Goal: Task Accomplishment & Management: Use online tool/utility

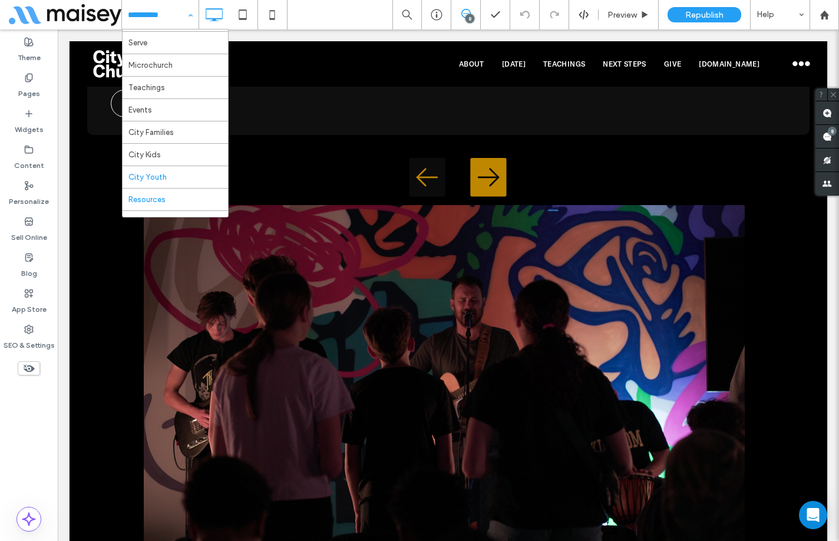
scroll to position [177, 0]
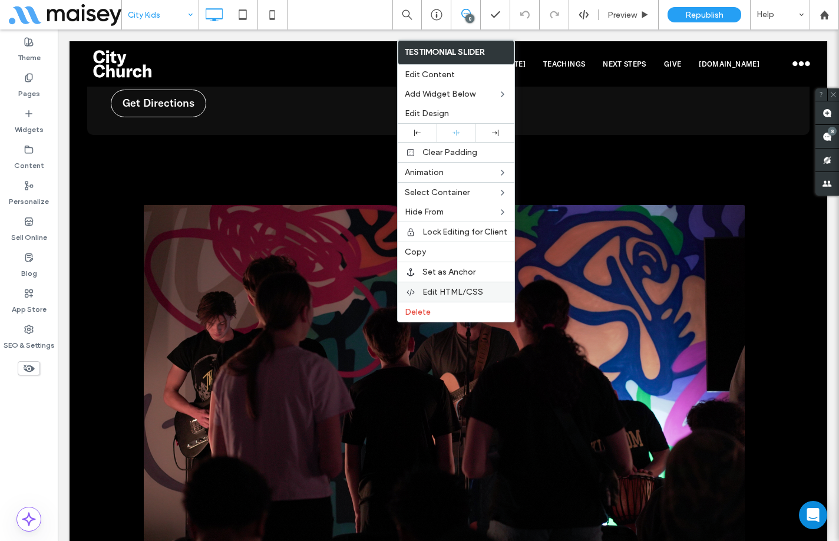
click at [459, 291] on span "Edit HTML/CSS" at bounding box center [453, 292] width 61 height 10
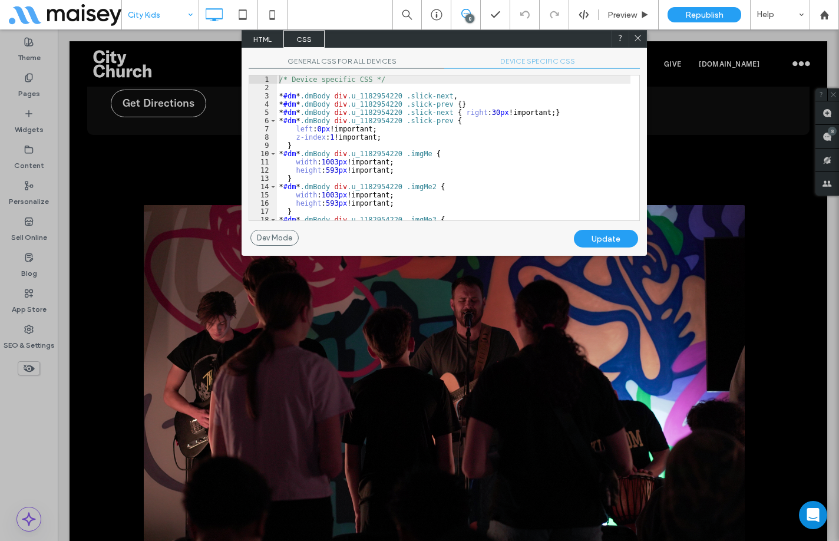
click at [525, 58] on span "DEVICE SPECIFIC CSS" at bounding box center [542, 63] width 196 height 12
click at [526, 108] on div "/* Device specific CSS */ * #dm * .dmBody div .u_1182954220 .slick-next , * #dm…" at bounding box center [454, 155] width 354 height 161
click at [641, 39] on icon at bounding box center [638, 38] width 9 height 9
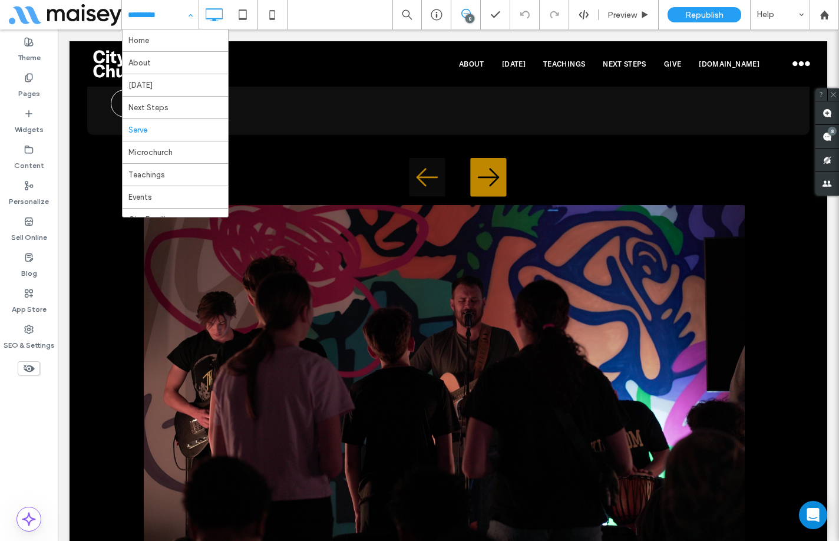
scroll to position [118, 0]
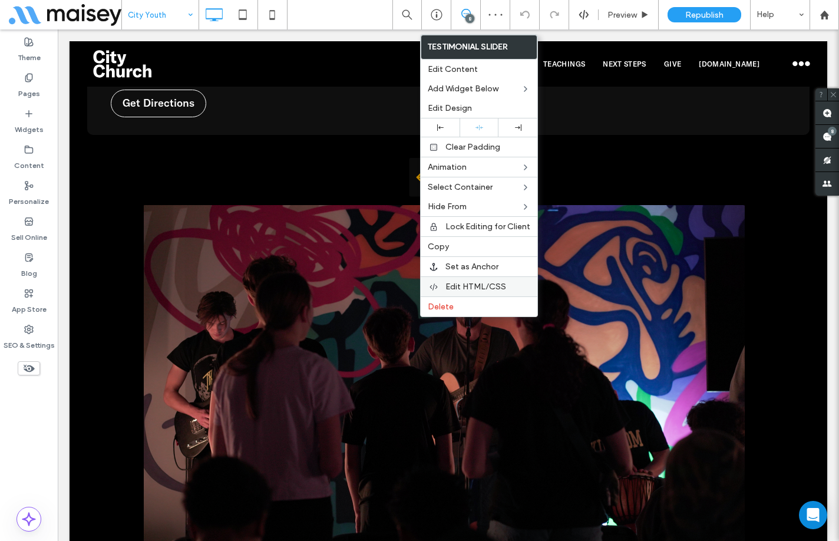
click at [457, 285] on span "Edit HTML/CSS" at bounding box center [476, 287] width 61 height 10
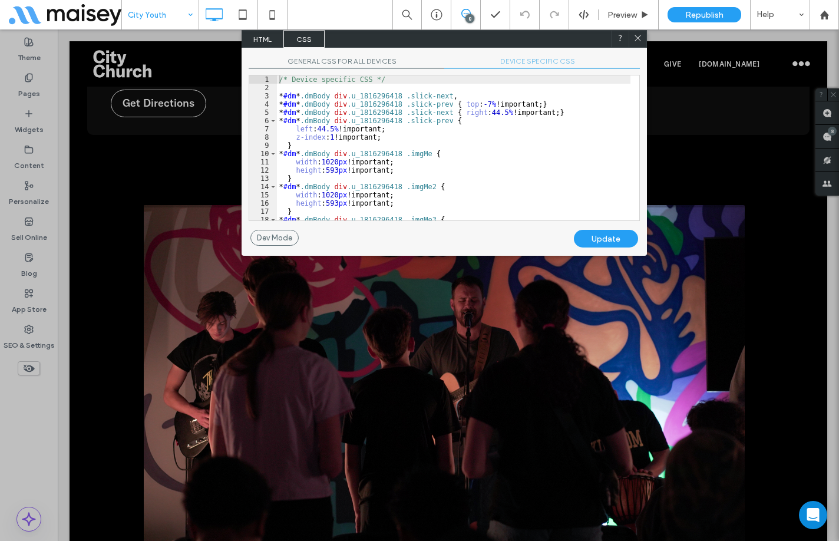
click at [532, 63] on span "DEVICE SPECIFIC CSS" at bounding box center [542, 63] width 196 height 12
click at [494, 114] on div "/* Device specific CSS */ * #dm * .dmBody div .u_1816296418 .slick-next , * #dm…" at bounding box center [454, 155] width 354 height 161
drag, startPoint x: 532, startPoint y: 103, endPoint x: 461, endPoint y: 105, distance: 70.8
click at [461, 105] on div "/* Device specific CSS */ * #dm * .dmBody div .u_1816296418 .slick-next , * #dm…" at bounding box center [454, 155] width 354 height 161
drag, startPoint x: 477, startPoint y: 113, endPoint x: 498, endPoint y: 112, distance: 20.7
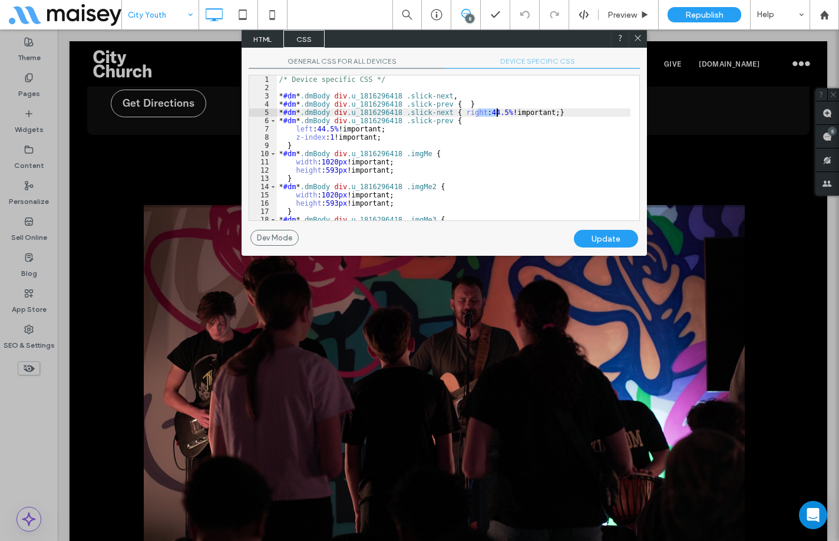
click at [498, 112] on div "/* Device specific CSS */ * #dm * .dmBody div .u_1816296418 .slick-next , * #dm…" at bounding box center [454, 155] width 354 height 161
drag, startPoint x: 314, startPoint y: 129, endPoint x: 334, endPoint y: 128, distance: 20.1
click at [334, 128] on div "/* Device specific CSS */ * #dm * .dmBody div .u_1816296418 .slick-next , * #dm…" at bounding box center [454, 155] width 354 height 161
click at [610, 238] on div "Update" at bounding box center [606, 239] width 64 height 18
click at [641, 37] on icon at bounding box center [638, 38] width 9 height 9
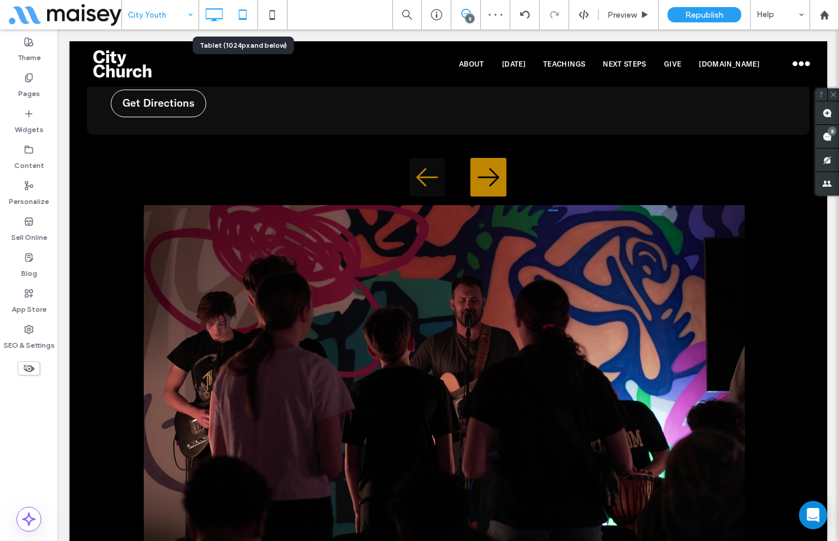
click at [250, 23] on icon at bounding box center [243, 15] width 24 height 24
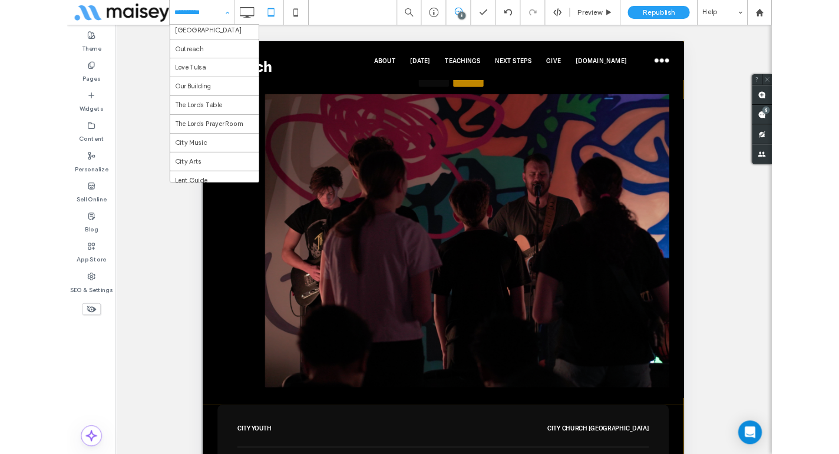
scroll to position [295, 0]
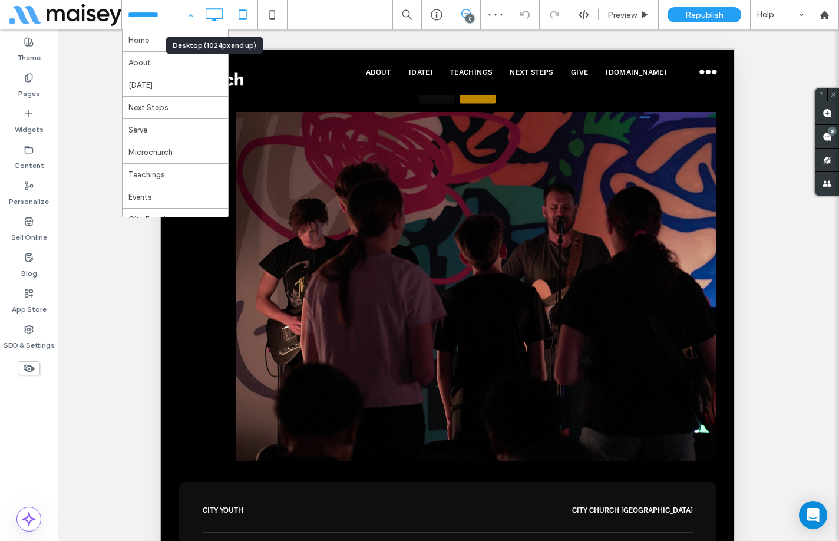
click at [215, 14] on icon at bounding box center [214, 15] width 24 height 24
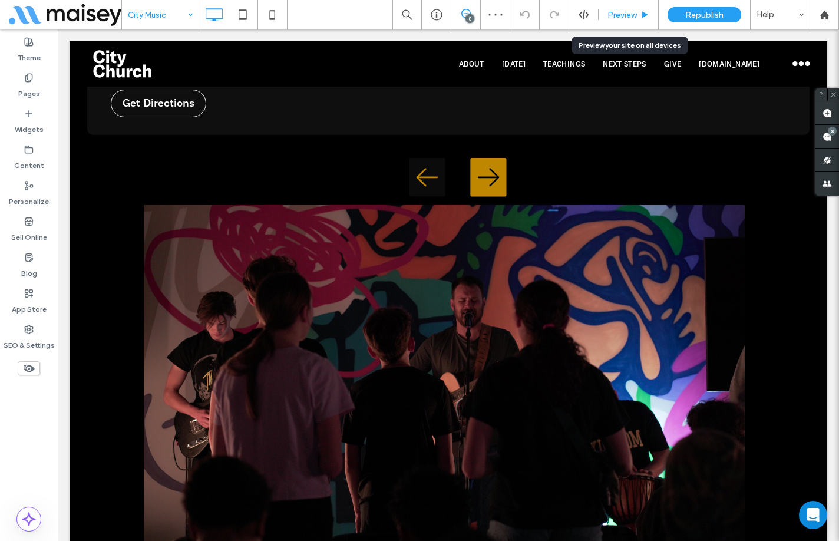
click at [629, 11] on span "Preview" at bounding box center [622, 15] width 29 height 10
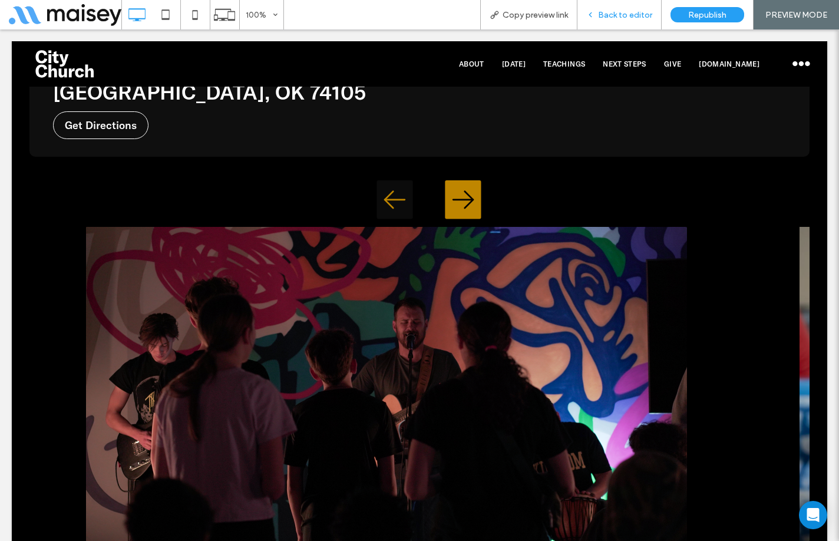
click at [616, 15] on span "Back to editor" at bounding box center [625, 15] width 54 height 10
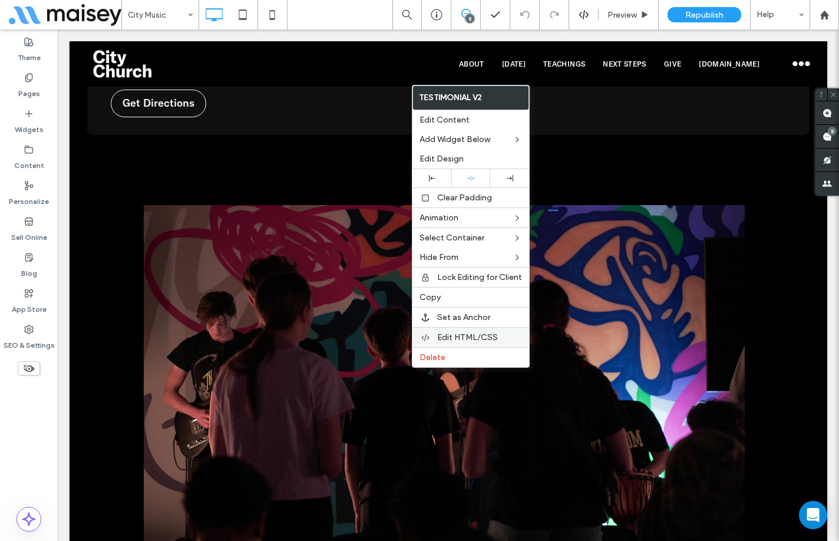
click at [467, 332] on span "Edit HTML/CSS" at bounding box center [467, 337] width 61 height 10
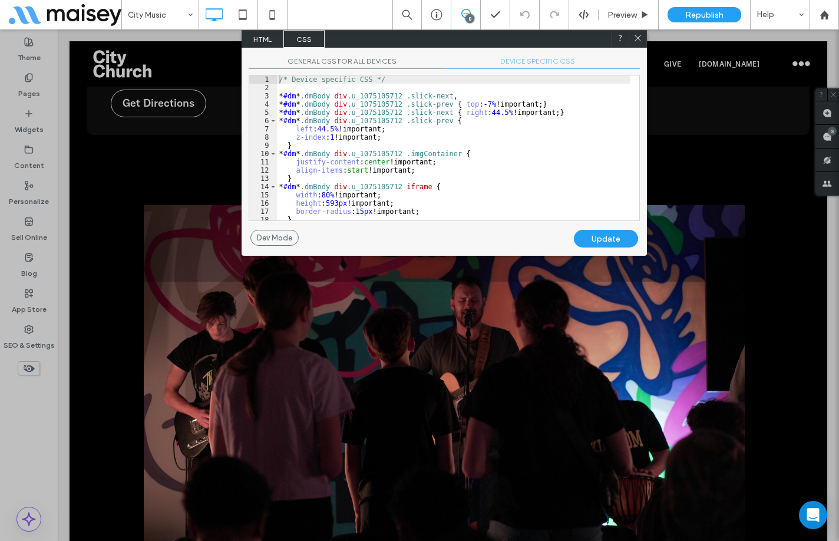
click at [523, 60] on span "DEVICE SPECIFIC CSS" at bounding box center [542, 63] width 196 height 12
drag, startPoint x: 539, startPoint y: 104, endPoint x: 461, endPoint y: 104, distance: 77.8
click at [461, 104] on div "/* Device specific CSS */ * #dm * .dmBody div .u_1075105712 .slick-next , * #dm…" at bounding box center [454, 155] width 354 height 161
drag, startPoint x: 477, startPoint y: 112, endPoint x: 497, endPoint y: 111, distance: 19.5
click at [497, 111] on div "/* Device specific CSS */ * #dm * .dmBody div .u_1075105712 .slick-next , * #dm…" at bounding box center [454, 155] width 354 height 161
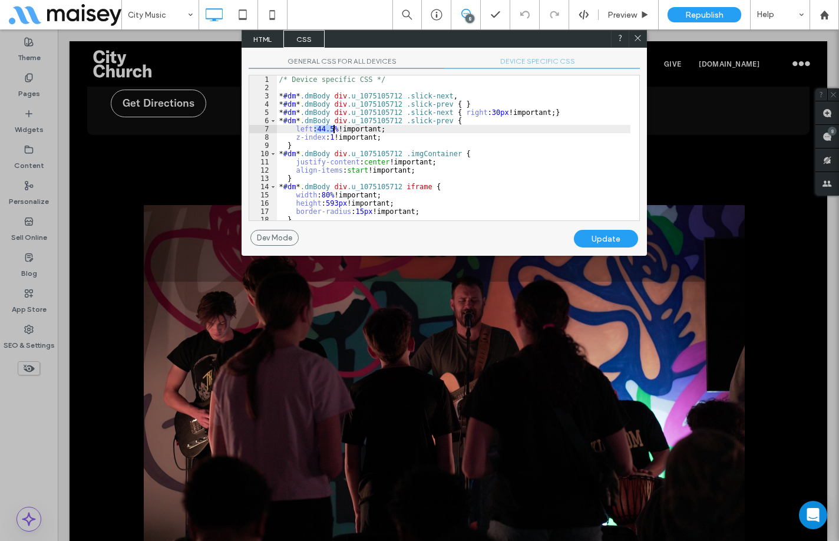
drag, startPoint x: 315, startPoint y: 128, endPoint x: 335, endPoint y: 130, distance: 20.7
click at [335, 130] on div "/* Device specific CSS */ * #dm * .dmBody div .u_1075105712 .slick-next , * #dm…" at bounding box center [454, 155] width 354 height 161
click at [614, 242] on div "Update" at bounding box center [606, 239] width 64 height 18
click at [639, 41] on icon at bounding box center [638, 38] width 9 height 9
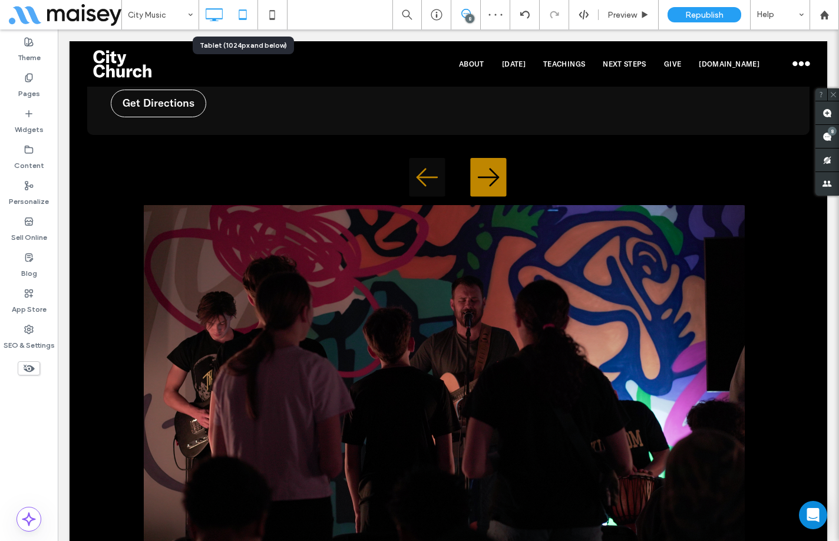
click at [240, 18] on icon at bounding box center [243, 15] width 24 height 24
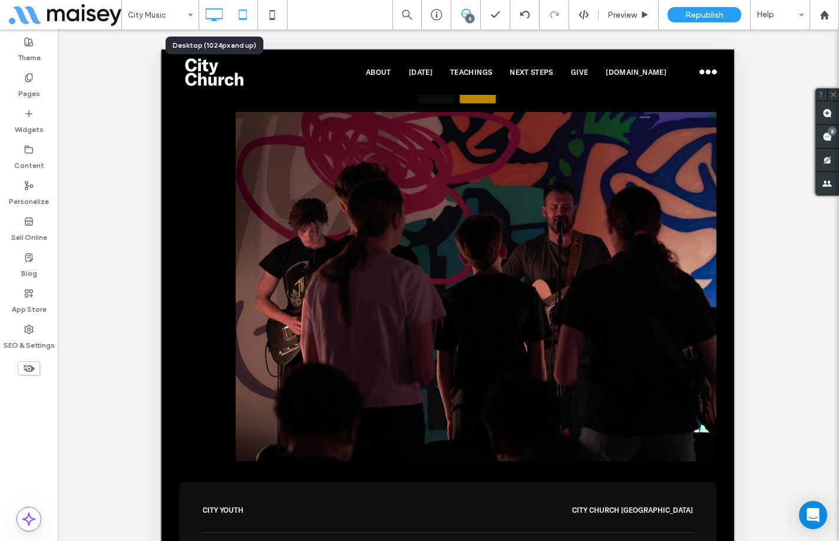
click at [208, 14] on icon at bounding box center [214, 15] width 24 height 24
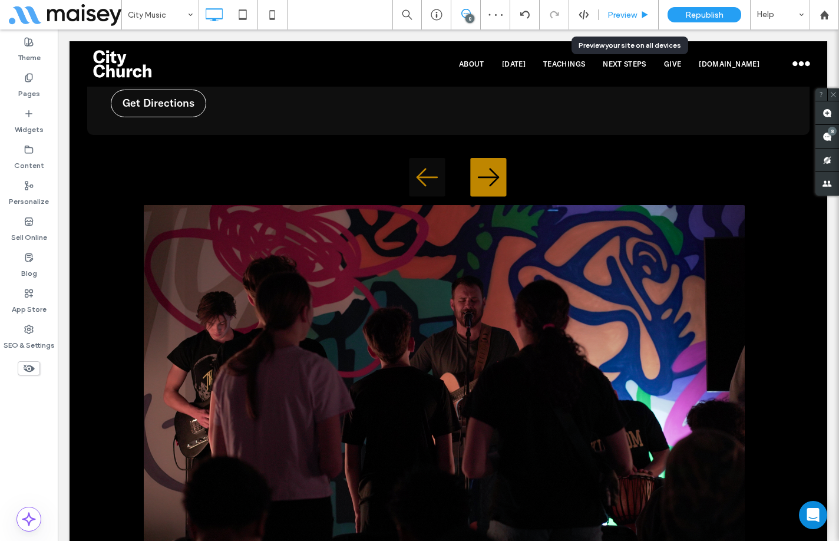
click at [615, 9] on div "Preview" at bounding box center [629, 14] width 60 height 29
click at [614, 12] on span "Preview" at bounding box center [622, 15] width 29 height 10
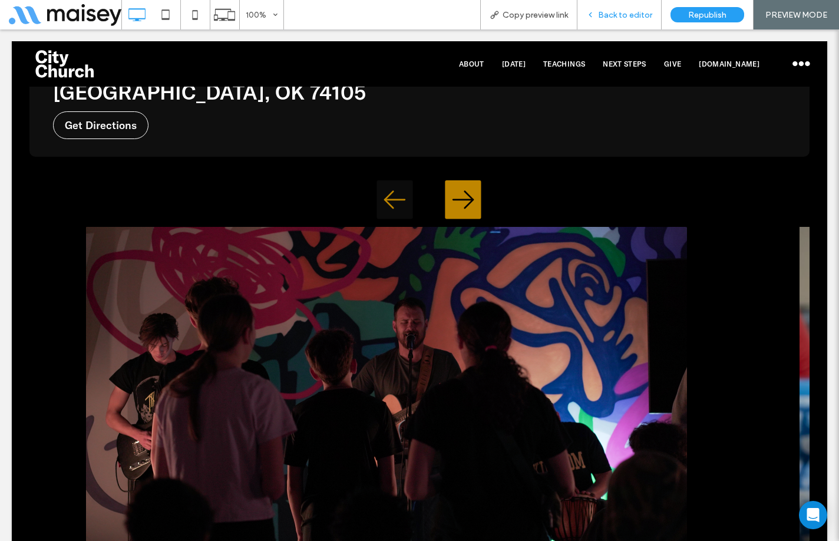
click at [626, 20] on div "Back to editor" at bounding box center [620, 14] width 84 height 29
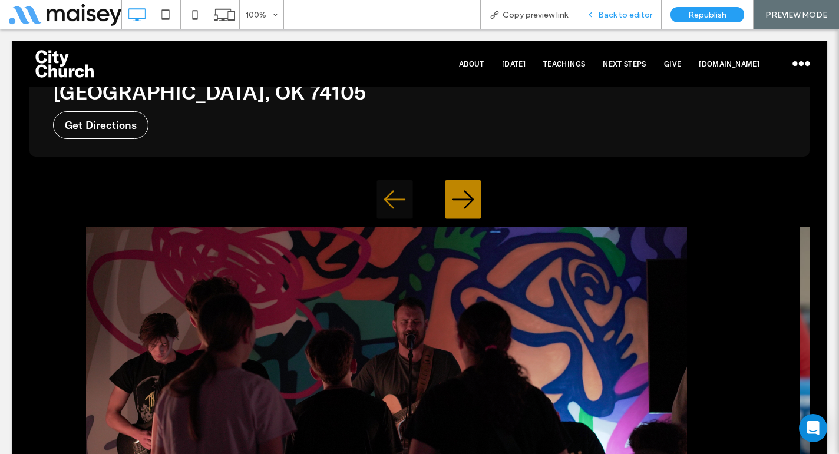
click at [616, 8] on div "Back to editor" at bounding box center [620, 14] width 84 height 29
click at [608, 11] on span "Back to editor" at bounding box center [625, 15] width 54 height 10
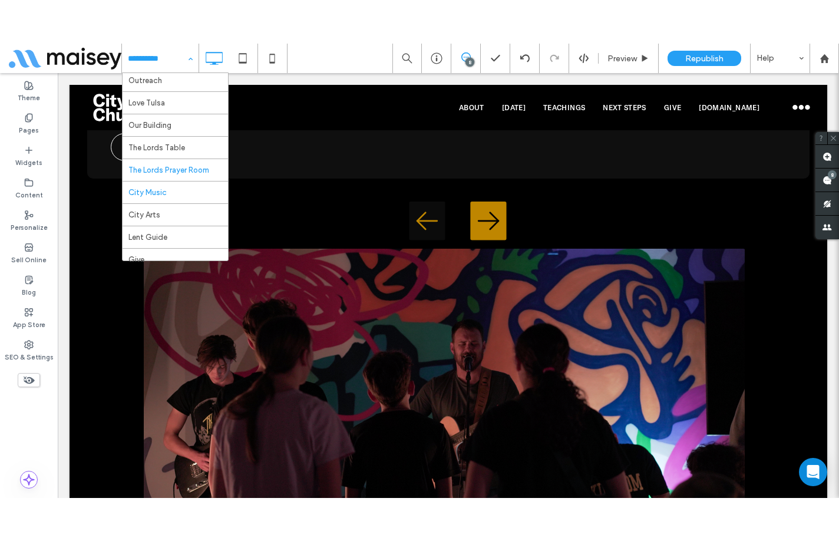
scroll to position [236, 0]
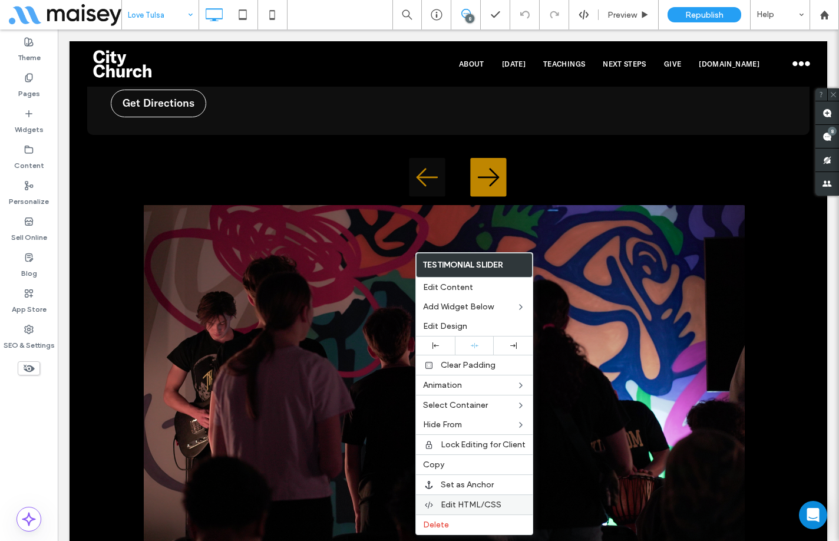
click at [470, 505] on span "Edit HTML/CSS" at bounding box center [471, 505] width 61 height 10
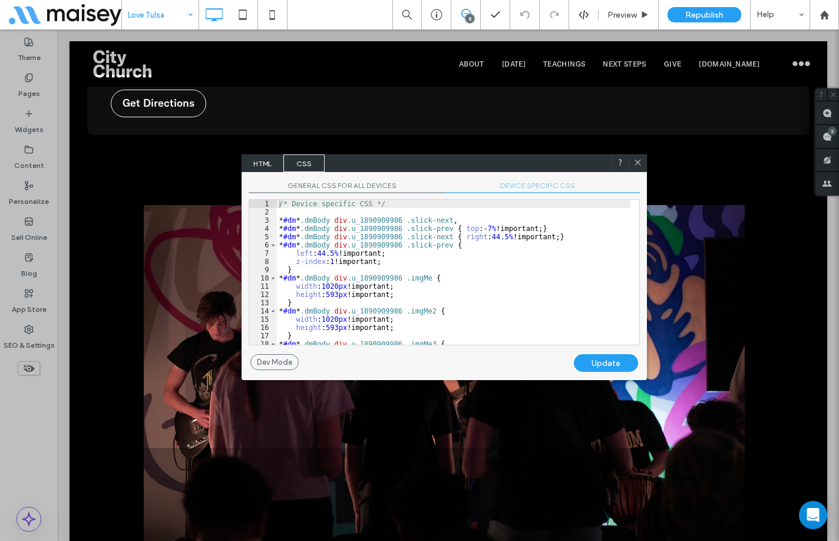
click at [522, 187] on span "DEVICE SPECIFIC CSS" at bounding box center [542, 187] width 196 height 12
click at [517, 239] on div "/* Device specific CSS */ * #dm * .dmBody div .u_1890909986 .slick-next , * #dm…" at bounding box center [454, 280] width 354 height 161
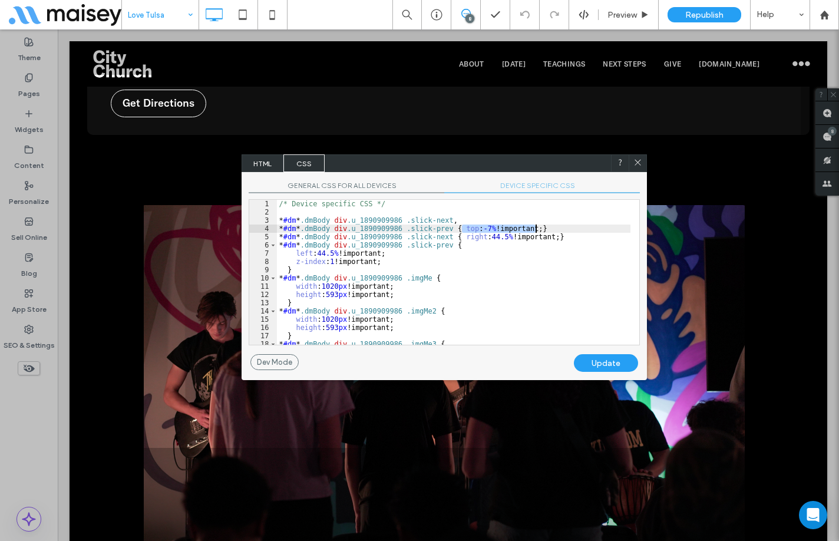
drag, startPoint x: 463, startPoint y: 226, endPoint x: 536, endPoint y: 226, distance: 73.1
click at [536, 226] on div "/* Device specific CSS */ * #dm * .dmBody div .u_1890909986 .slick-next , * #dm…" at bounding box center [454, 280] width 354 height 161
drag, startPoint x: 477, startPoint y: 236, endPoint x: 499, endPoint y: 236, distance: 21.2
click at [499, 236] on div "/* Device specific CSS */ * #dm * .dmBody div .u_1890909986 .slick-next , * #dm…" at bounding box center [454, 280] width 354 height 161
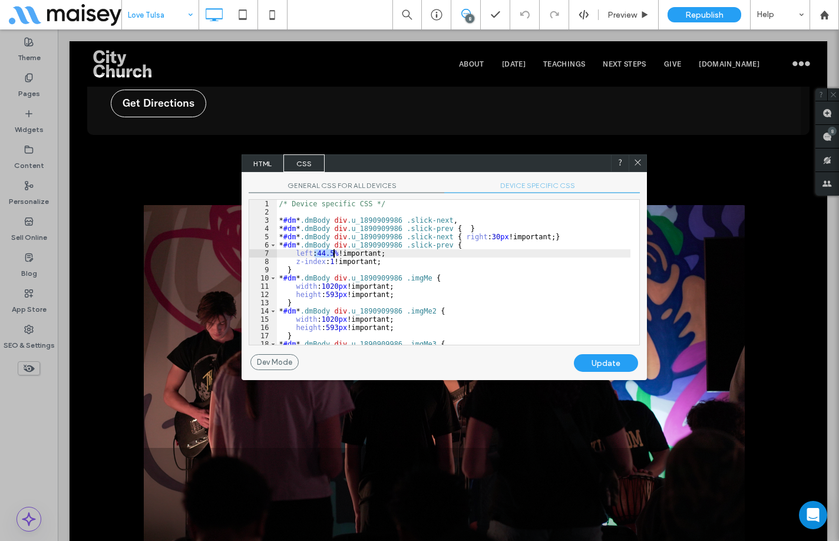
drag, startPoint x: 315, startPoint y: 255, endPoint x: 333, endPoint y: 253, distance: 18.3
click at [333, 253] on div "/* Device specific CSS */ * #dm * .dmBody div .u_1890909986 .slick-next , * #dm…" at bounding box center [454, 280] width 354 height 161
click at [614, 361] on div "Update" at bounding box center [606, 363] width 64 height 18
click at [641, 163] on icon at bounding box center [638, 162] width 9 height 9
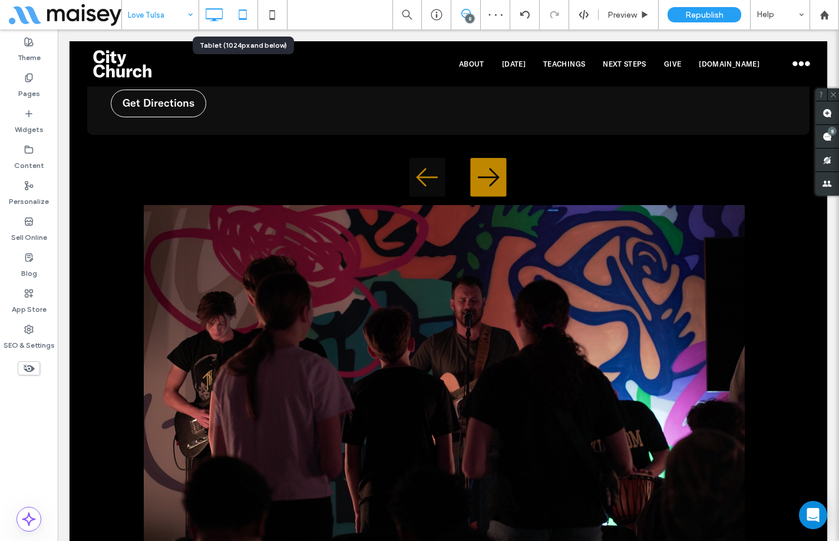
click at [240, 3] on icon at bounding box center [243, 15] width 24 height 24
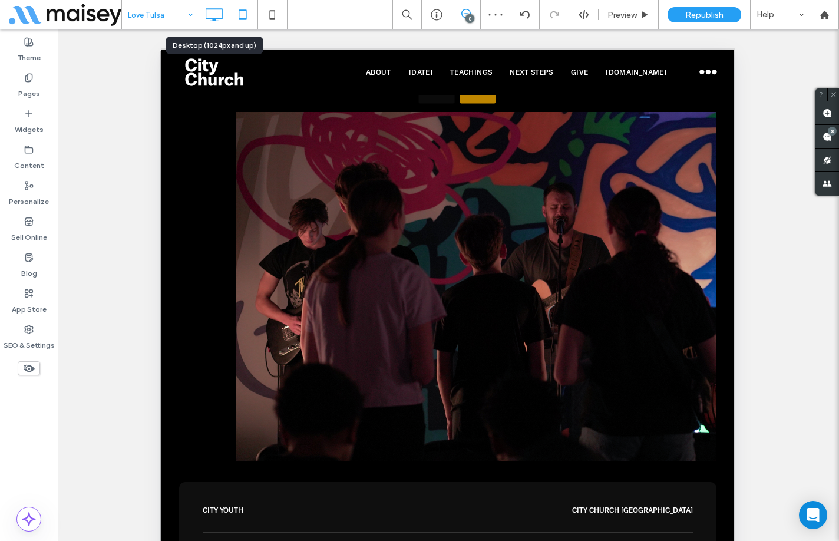
click at [217, 4] on icon at bounding box center [214, 15] width 24 height 24
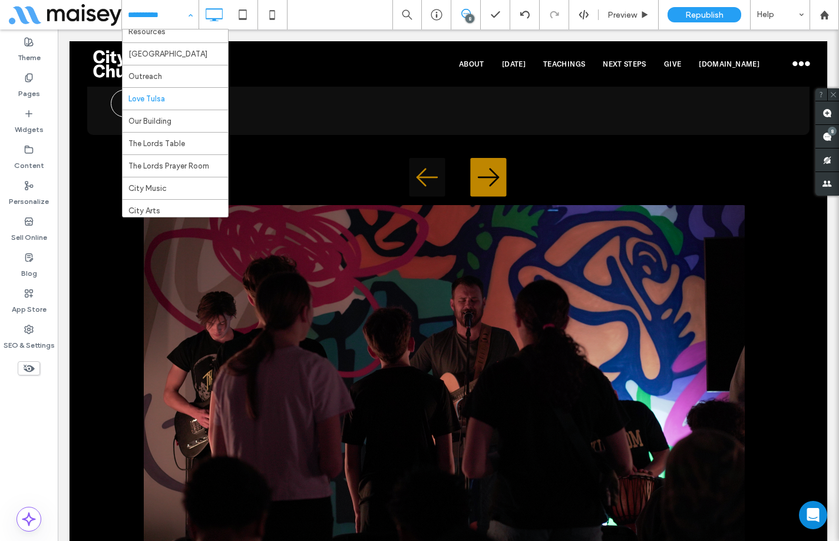
scroll to position [236, 0]
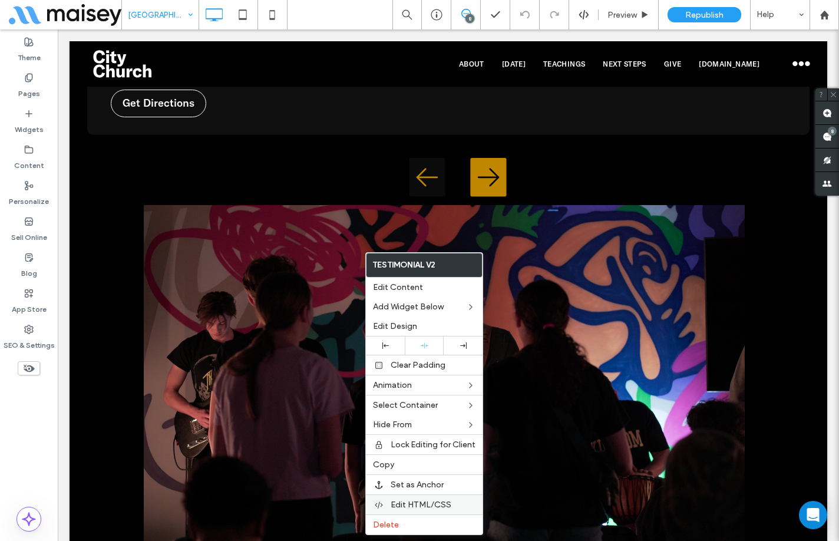
click at [419, 502] on span "Edit HTML/CSS" at bounding box center [421, 505] width 61 height 10
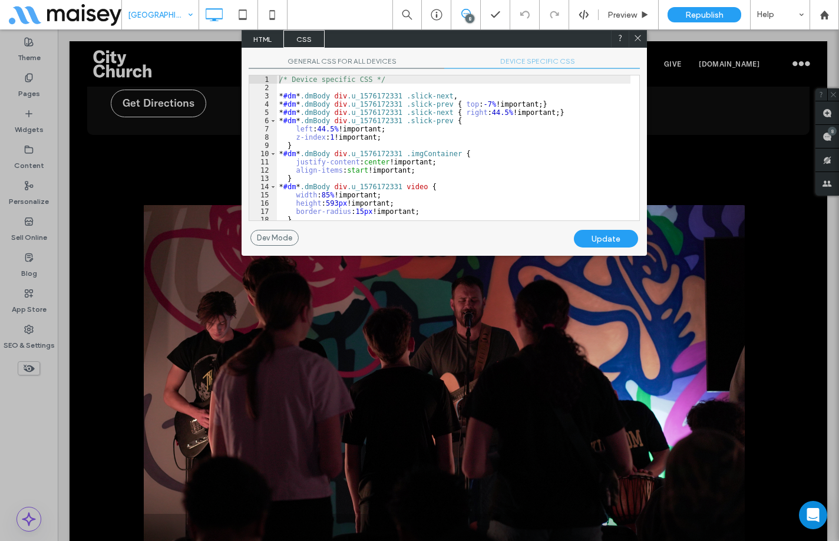
click at [530, 62] on span "DEVICE SPECIFIC CSS" at bounding box center [542, 63] width 196 height 12
click at [513, 95] on div "/* Device specific CSS */ * #dm * .dmBody div .u_1576172331 .slick-next , * #dm…" at bounding box center [454, 155] width 354 height 161
drag, startPoint x: 458, startPoint y: 104, endPoint x: 536, endPoint y: 104, distance: 77.8
click at [536, 104] on div "/* Device specific CSS */ * #dm * .dmBody div .u_1576172331 .slick-next , * #dm…" at bounding box center [454, 155] width 354 height 161
drag, startPoint x: 477, startPoint y: 112, endPoint x: 501, endPoint y: 111, distance: 24.2
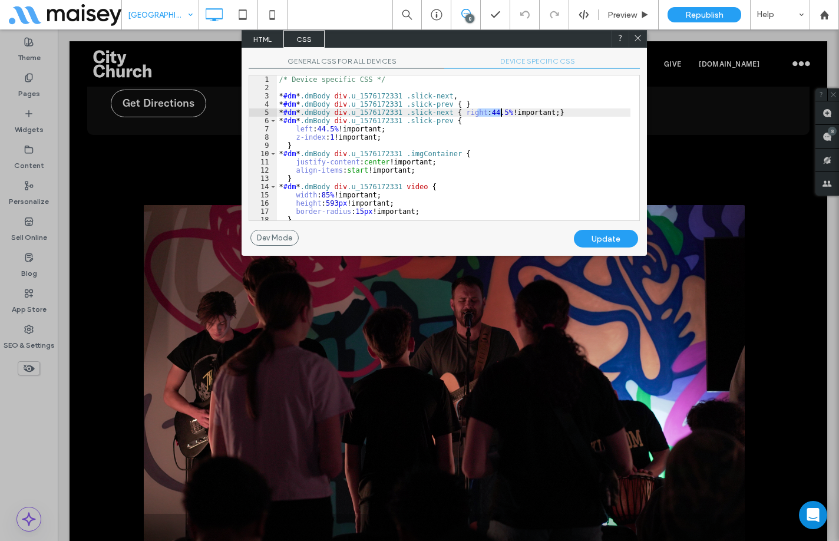
click at [501, 111] on div "/* Device specific CSS */ * #dm * .dmBody div .u_1576172331 .slick-next , * #dm…" at bounding box center [454, 155] width 354 height 161
drag, startPoint x: 314, startPoint y: 128, endPoint x: 335, endPoint y: 129, distance: 21.2
click at [335, 129] on div "/* Device specific CSS */ * #dm * .dmBody div .u_1576172331 .slick-next , * #dm…" at bounding box center [454, 155] width 354 height 161
type textarea "**"
click at [614, 235] on div "Update" at bounding box center [606, 239] width 64 height 18
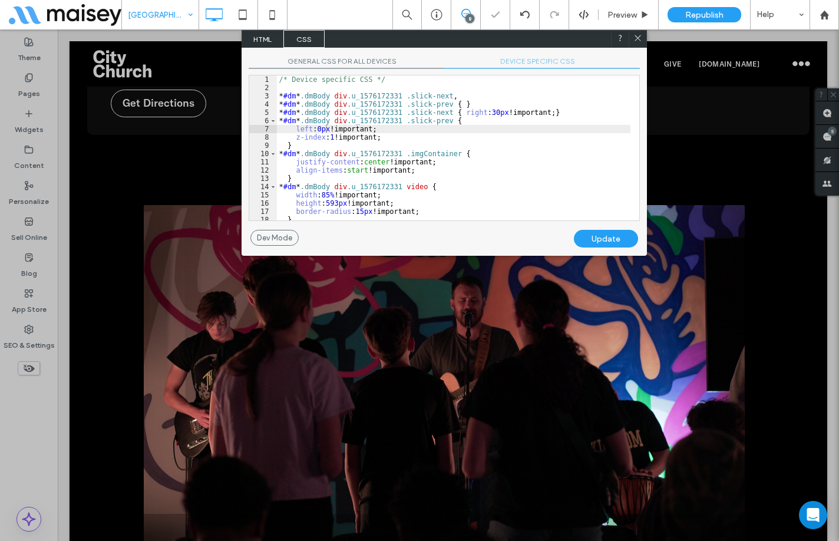
click at [639, 41] on icon at bounding box center [638, 38] width 9 height 9
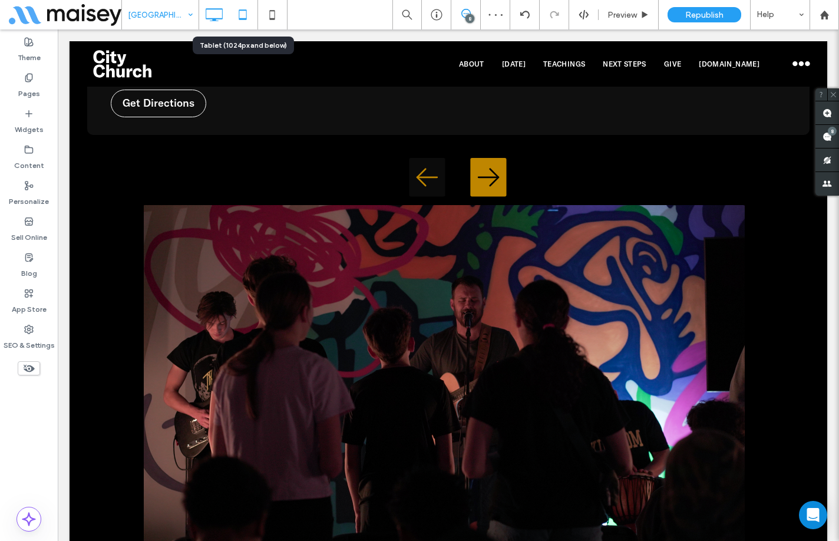
click at [249, 16] on icon at bounding box center [243, 15] width 24 height 24
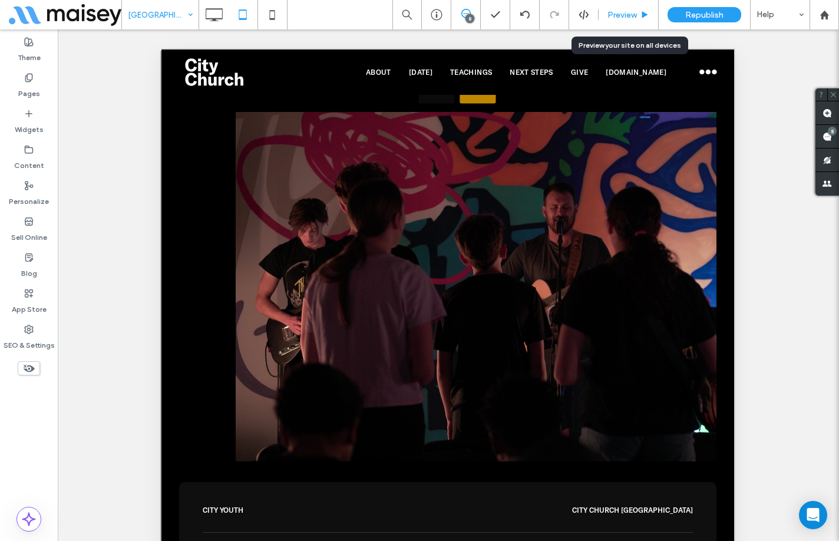
click at [613, 16] on span "Preview" at bounding box center [622, 15] width 29 height 10
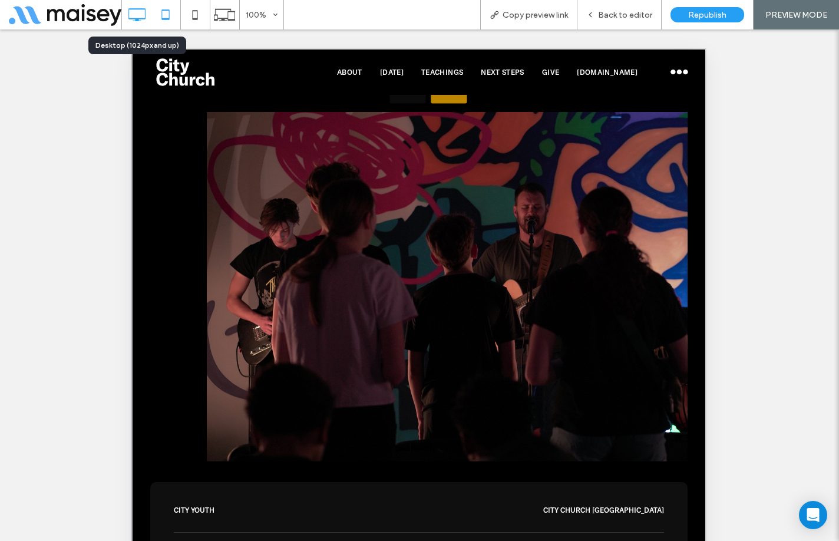
click at [142, 17] on icon at bounding box center [137, 15] width 24 height 24
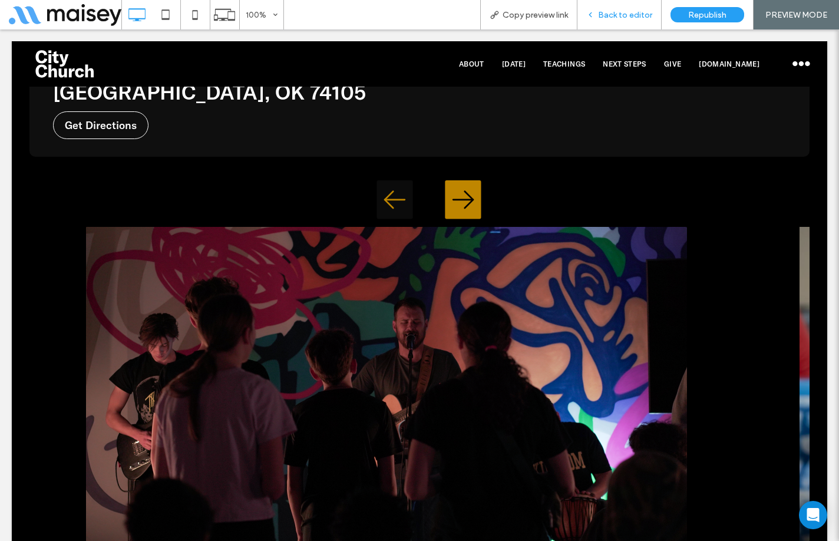
click at [626, 12] on span "Back to editor" at bounding box center [625, 15] width 54 height 10
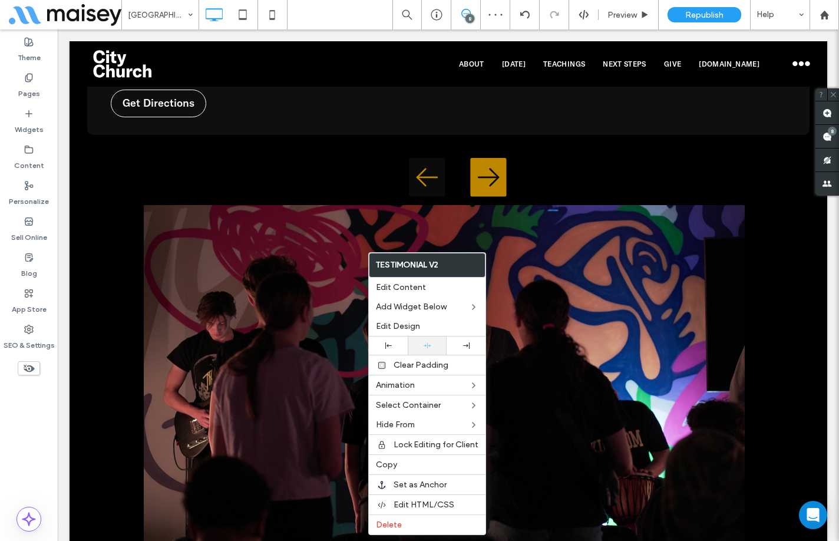
click at [433, 347] on div at bounding box center [427, 346] width 27 height 8
click at [631, 10] on span "Preview" at bounding box center [622, 15] width 29 height 10
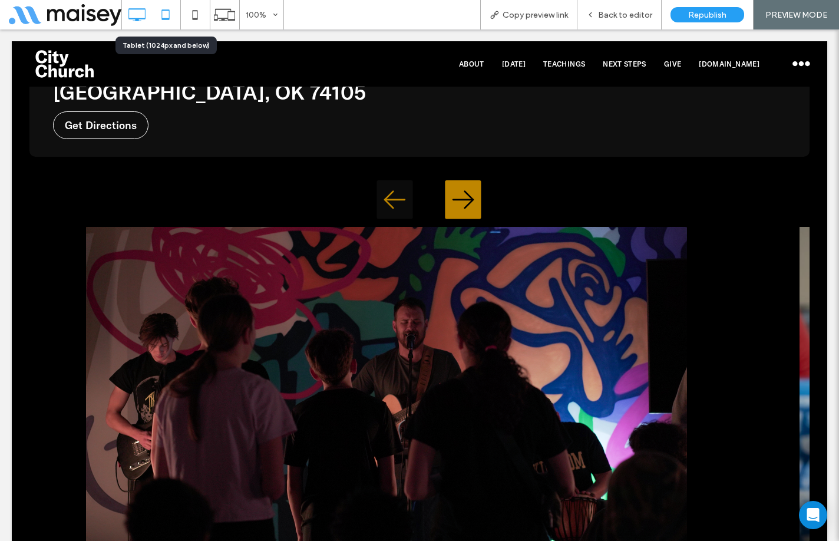
click at [173, 15] on icon at bounding box center [166, 15] width 24 height 24
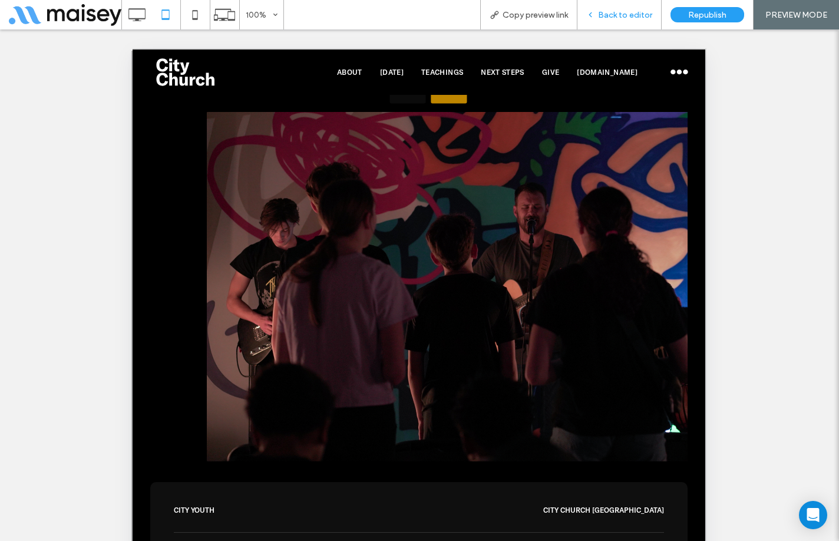
click at [619, 16] on span "Back to editor" at bounding box center [625, 15] width 54 height 10
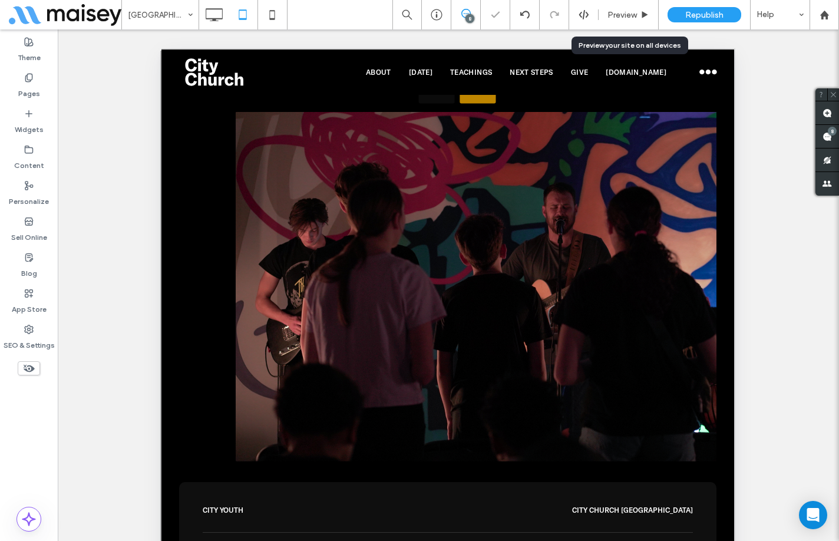
click at [619, 16] on span "Preview" at bounding box center [622, 15] width 29 height 10
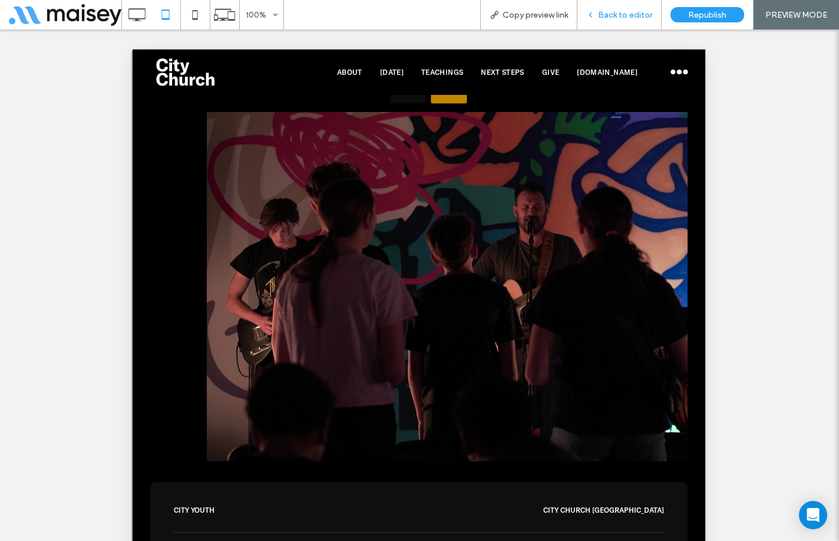
click at [614, 15] on span "Back to editor" at bounding box center [625, 15] width 54 height 10
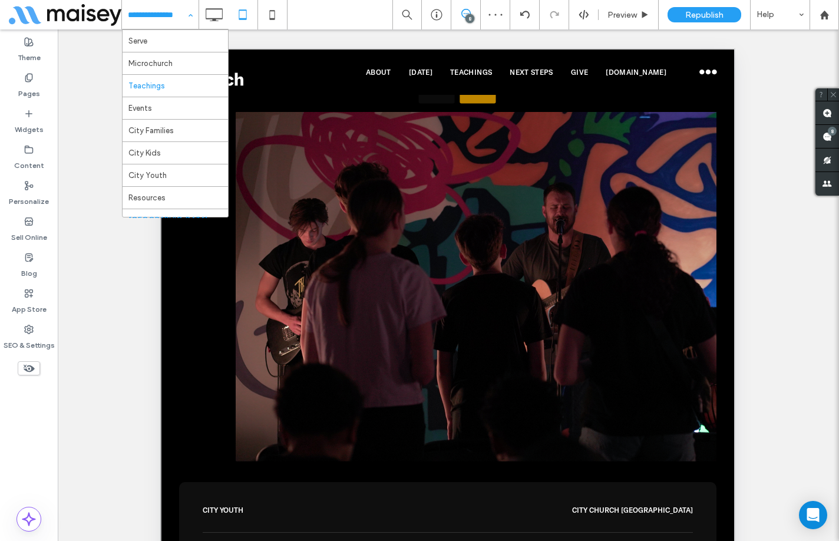
scroll to position [118, 0]
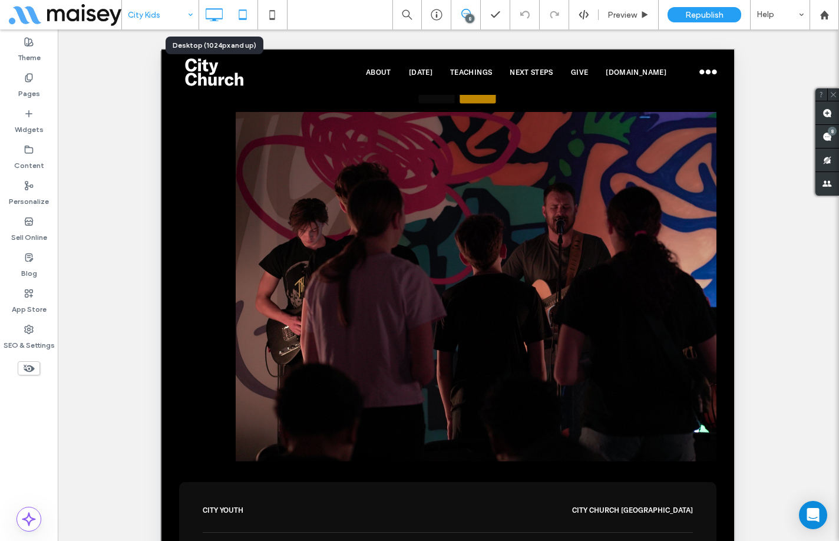
click at [215, 15] on icon at bounding box center [214, 15] width 24 height 24
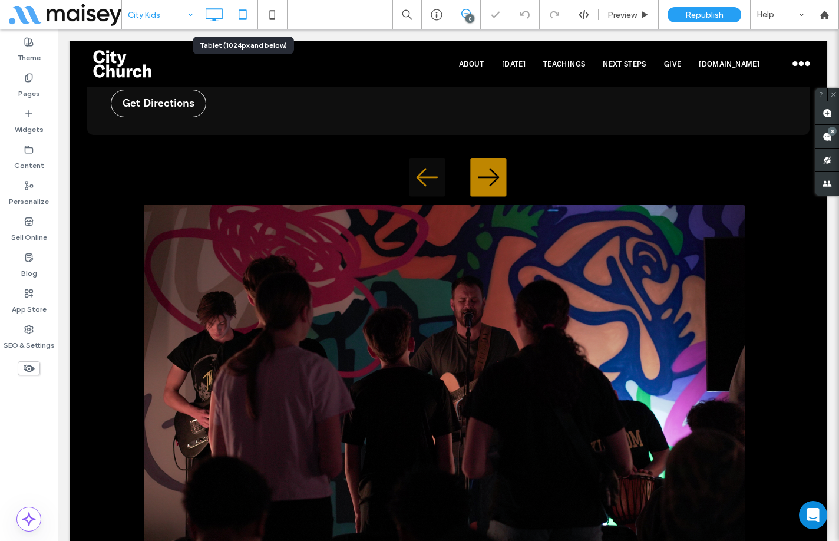
click at [236, 15] on icon at bounding box center [243, 15] width 24 height 24
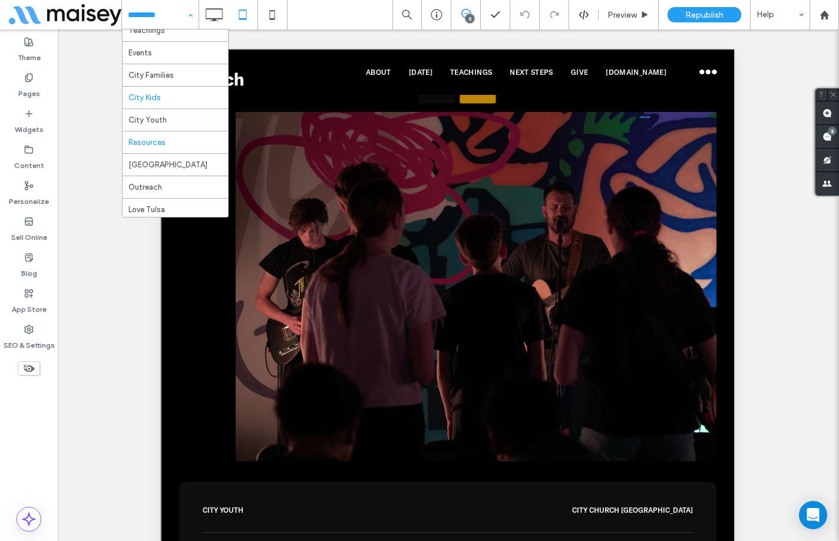
scroll to position [177, 0]
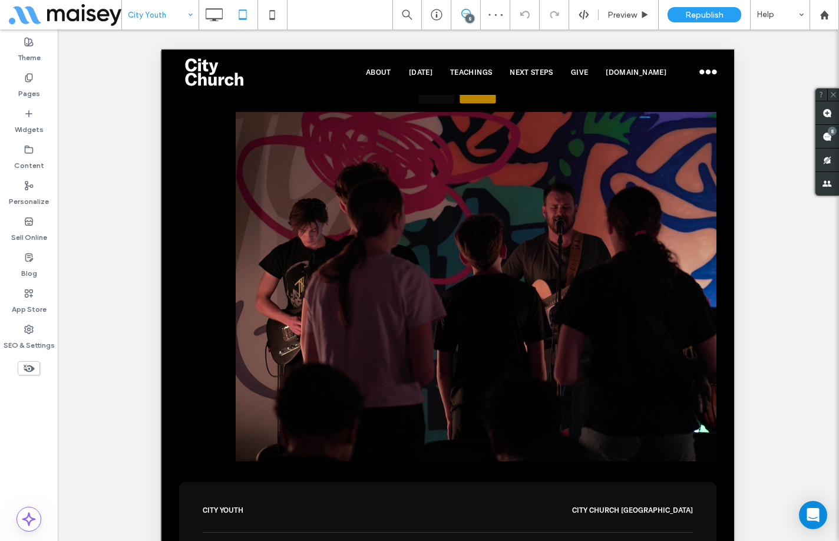
click at [161, 11] on input at bounding box center [157, 14] width 59 height 29
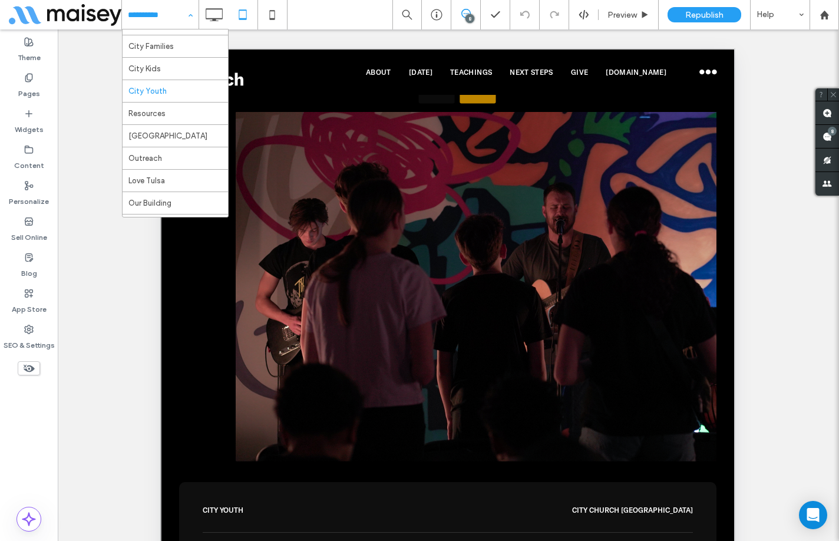
scroll to position [177, 0]
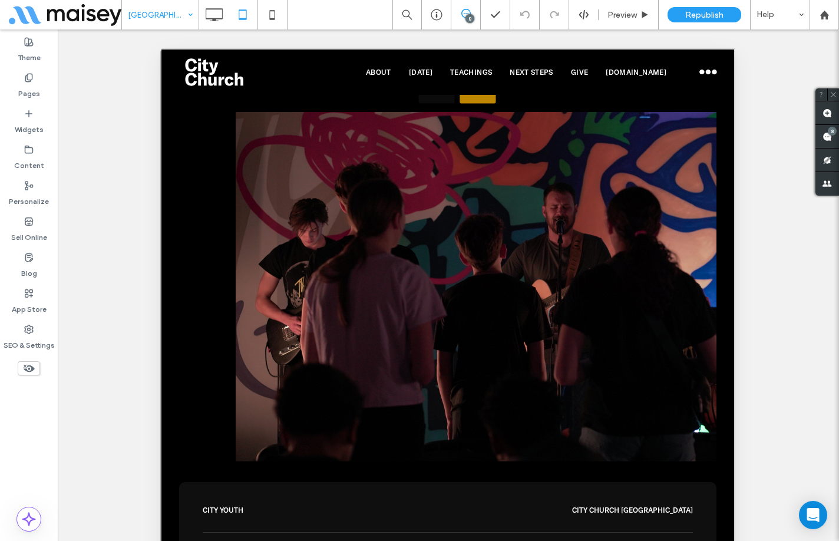
click at [156, 18] on input at bounding box center [157, 14] width 59 height 29
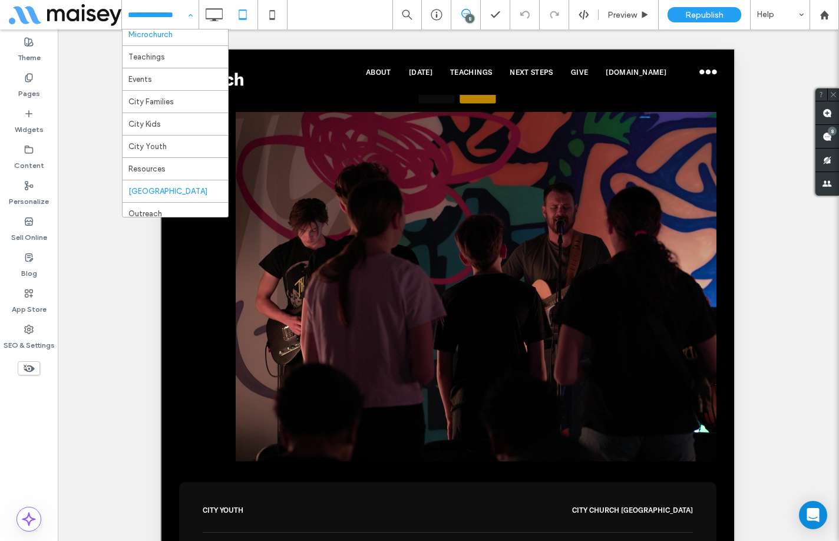
scroll to position [177, 0]
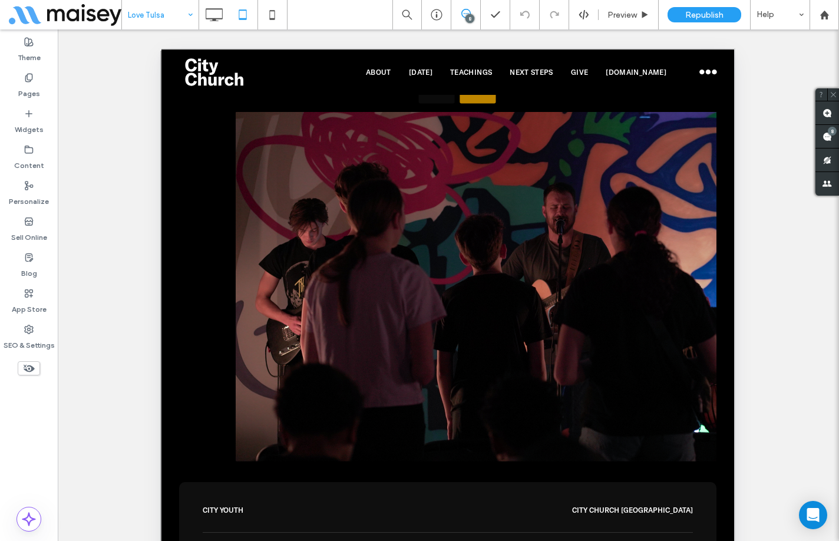
click at [171, 13] on input at bounding box center [157, 14] width 59 height 29
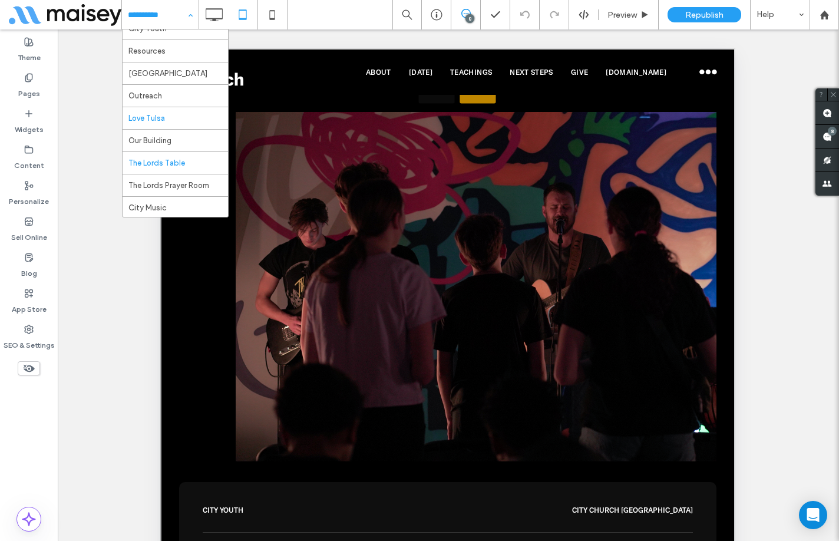
scroll to position [295, 0]
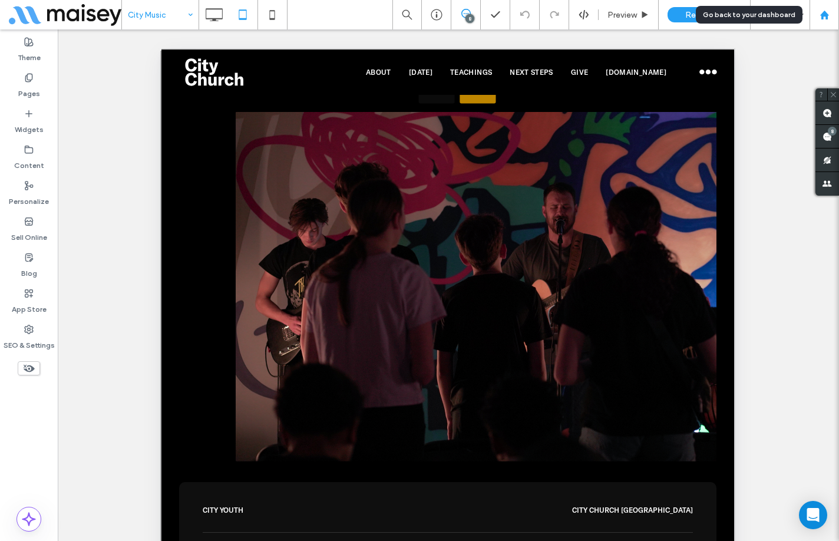
click at [820, 13] on icon at bounding box center [825, 15] width 10 height 10
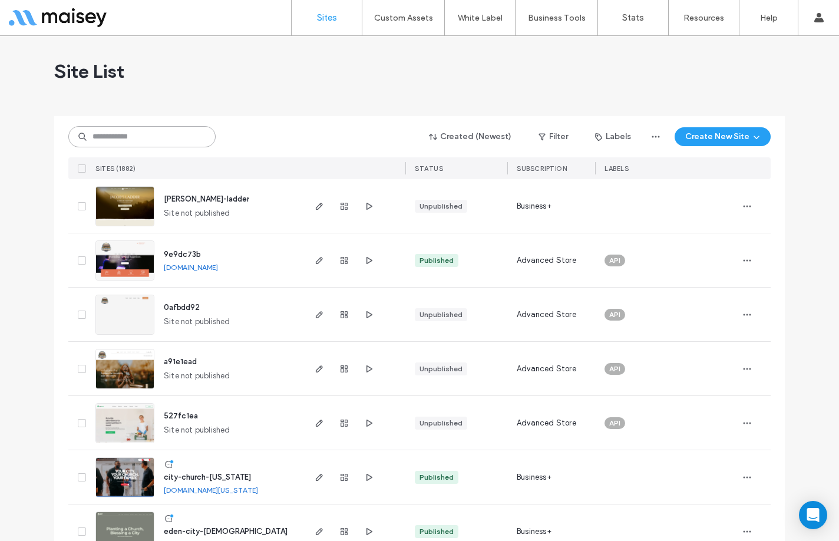
click at [140, 133] on input at bounding box center [141, 136] width 147 height 21
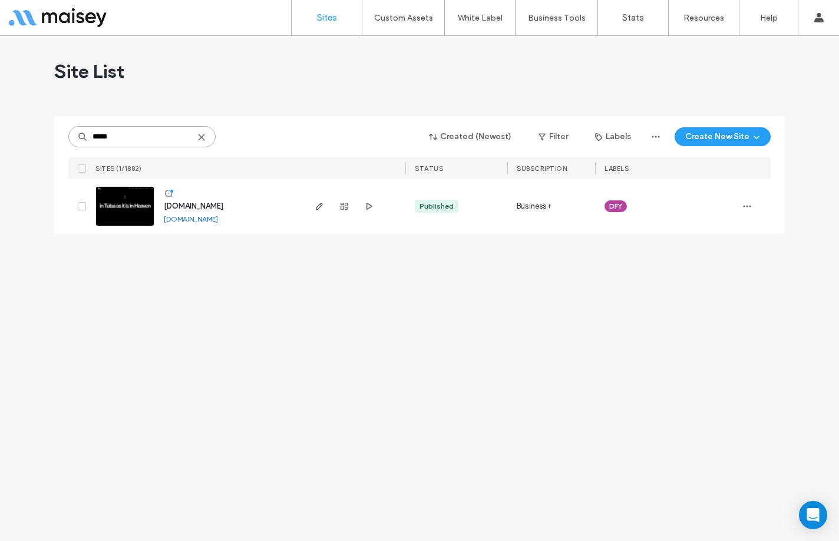
type input "*****"
click at [218, 218] on link "[DOMAIN_NAME]" at bounding box center [191, 219] width 54 height 9
